Goal: Information Seeking & Learning: Learn about a topic

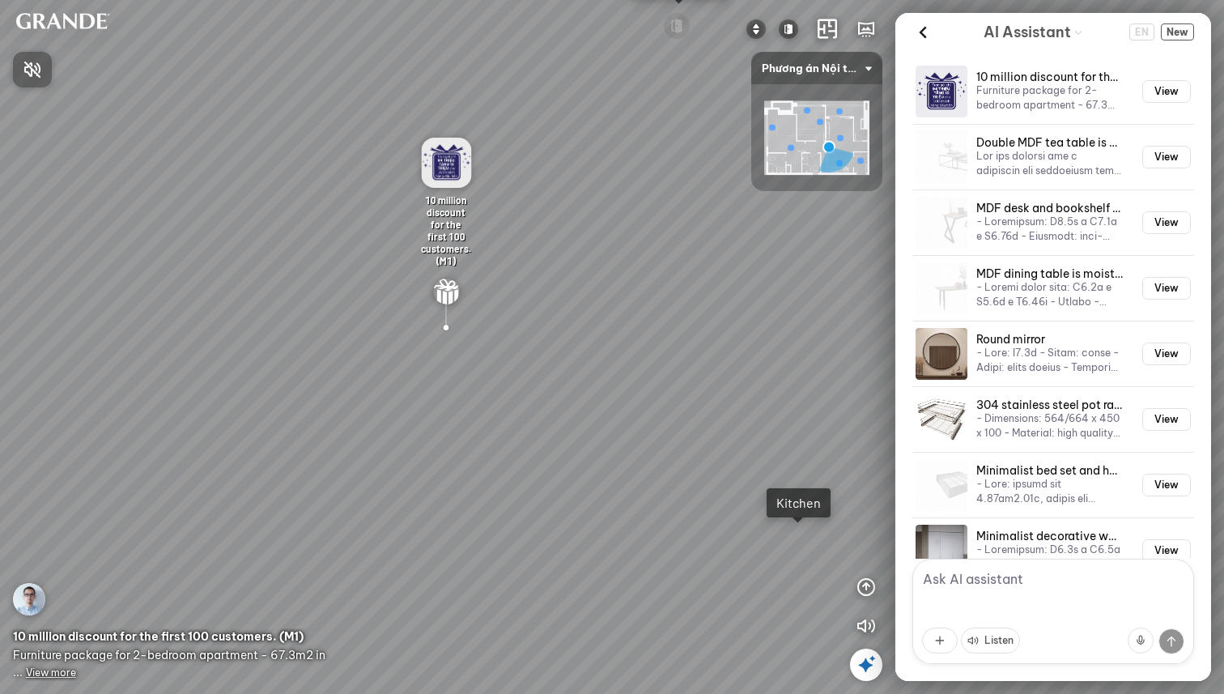
scroll to position [4885, 0]
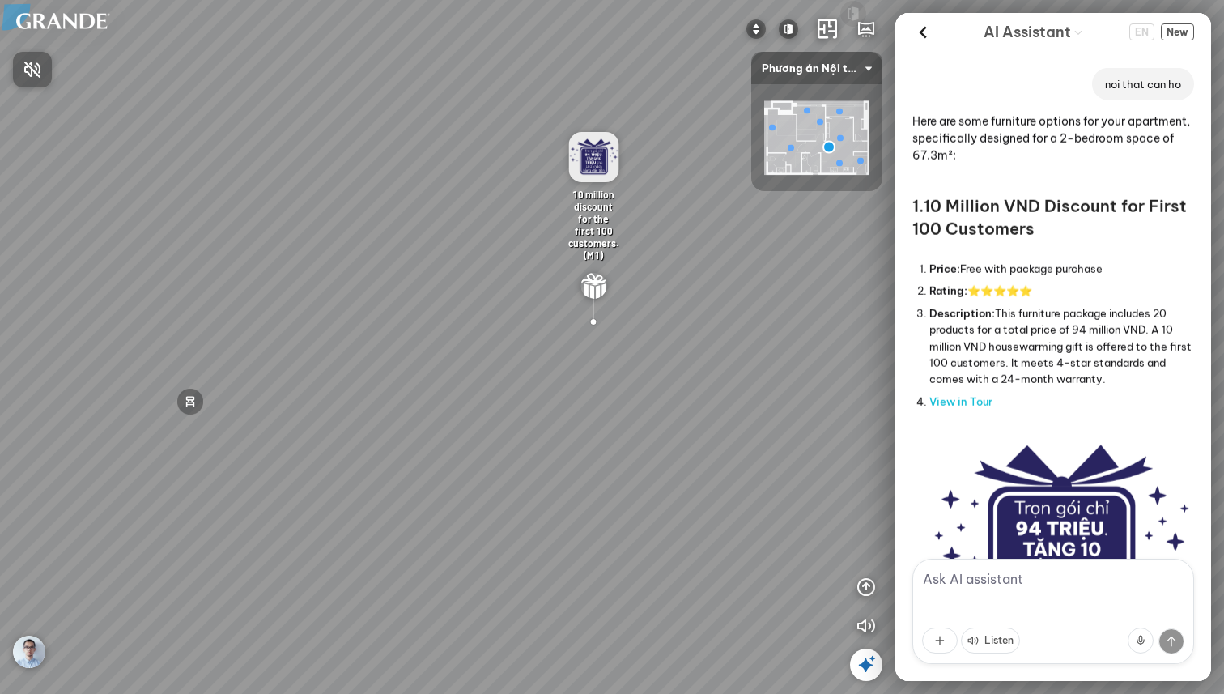
scroll to position [4885, 0]
